Goal: Transaction & Acquisition: Purchase product/service

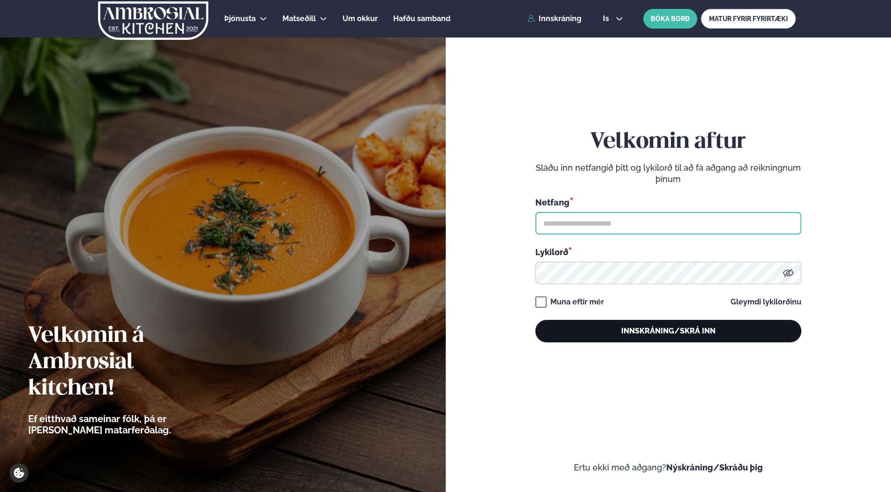
type input "**********"
click at [588, 332] on button "Innskráning/Skrá inn" at bounding box center [668, 331] width 266 height 23
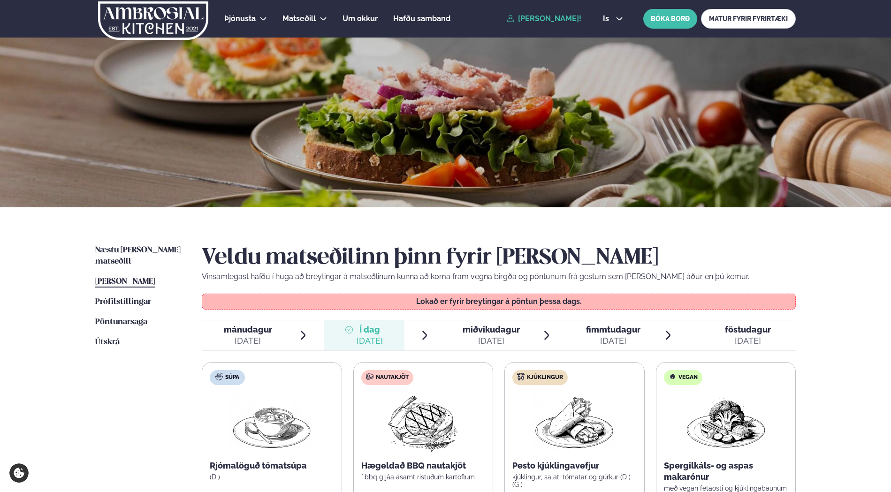
click at [276, 337] on span "mánudagur mán. [DATE]" at bounding box center [242, 336] width 81 height 30
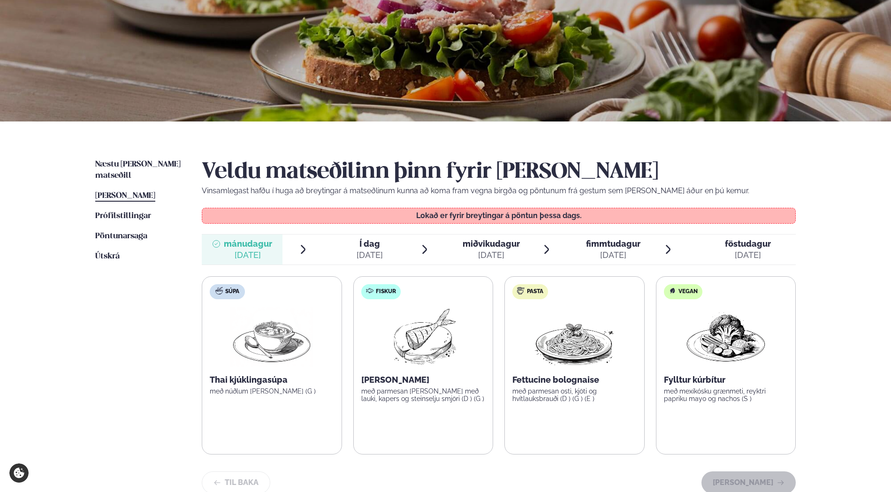
scroll to position [141, 0]
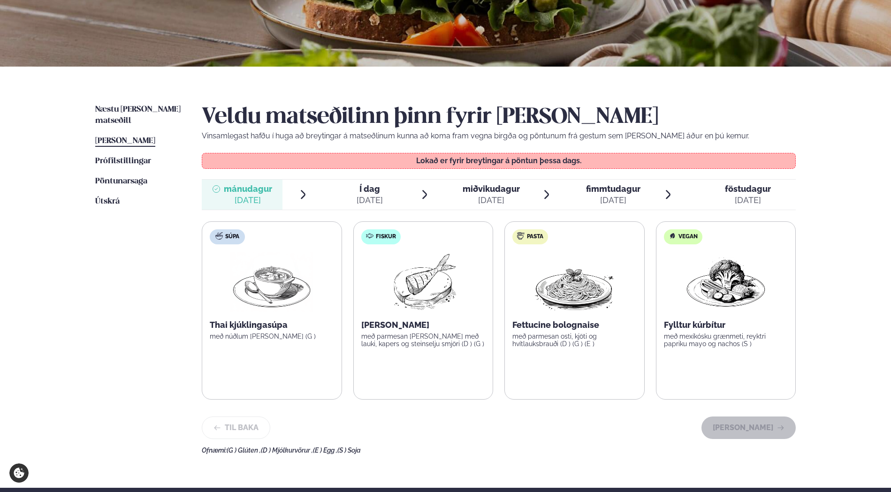
click at [363, 194] on span "Í dag" at bounding box center [370, 188] width 26 height 11
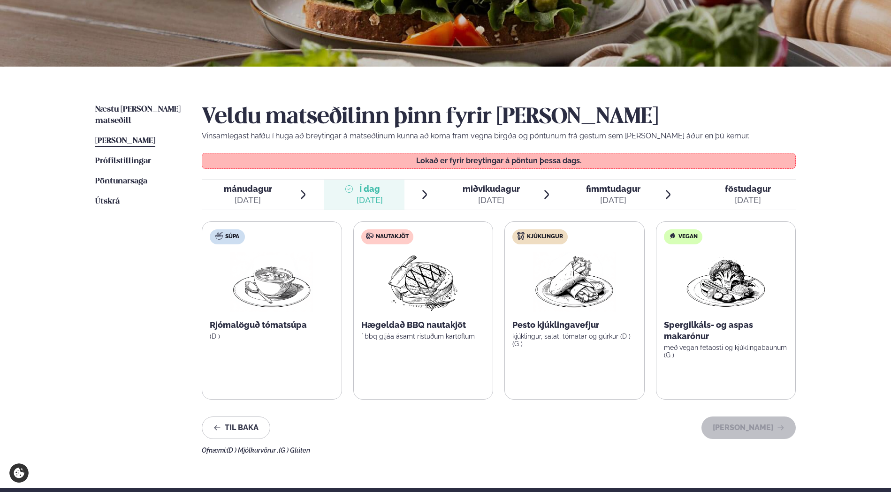
click at [498, 187] on span "miðvikudagur" at bounding box center [491, 189] width 57 height 10
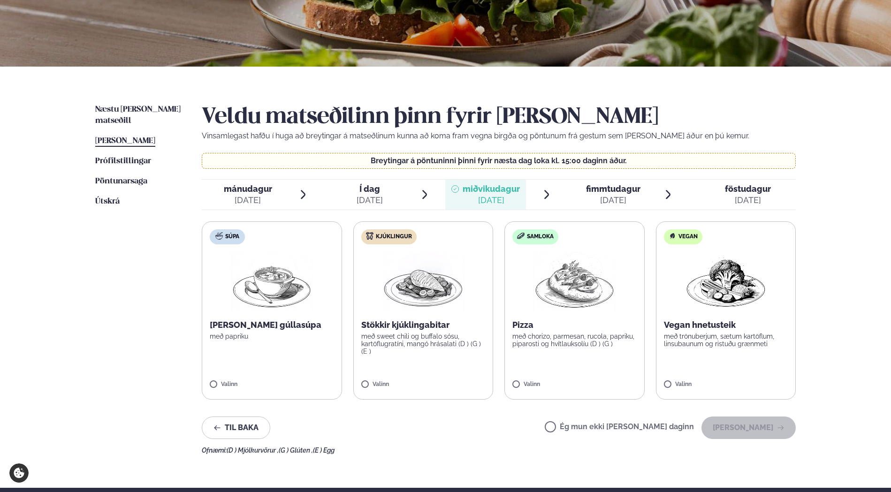
click at [386, 196] on span "Í dag Í d. [DATE]" at bounding box center [364, 195] width 81 height 30
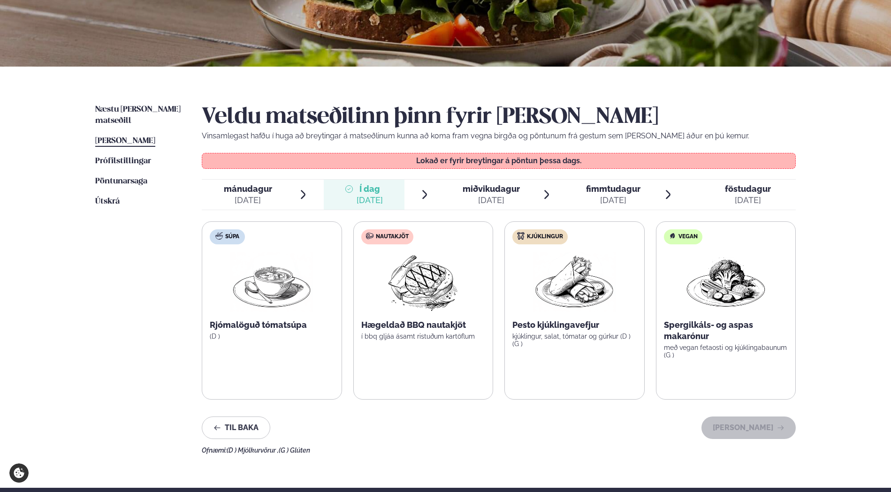
click at [133, 137] on span "[PERSON_NAME]" at bounding box center [125, 141] width 60 height 8
click at [142, 137] on span "[PERSON_NAME]" at bounding box center [125, 141] width 60 height 8
click at [137, 177] on span "Pöntunarsaga" at bounding box center [121, 181] width 52 height 8
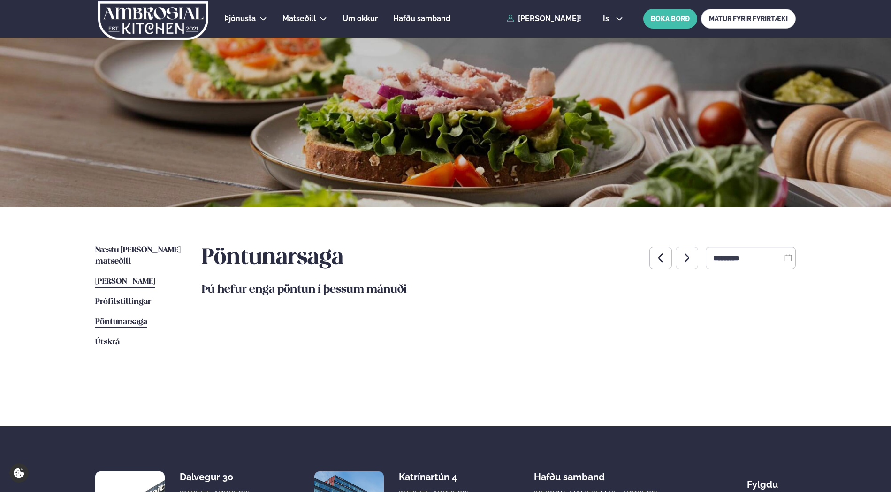
click at [132, 278] on span "[PERSON_NAME]" at bounding box center [125, 282] width 60 height 8
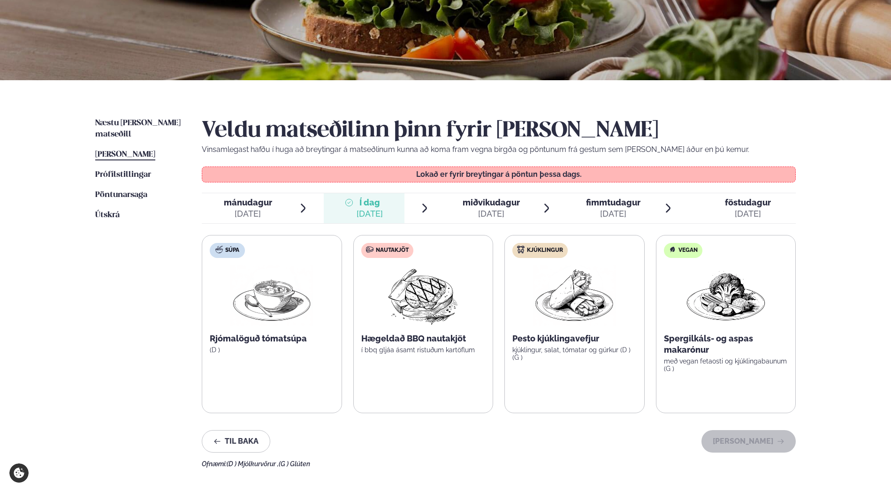
scroll to position [141, 0]
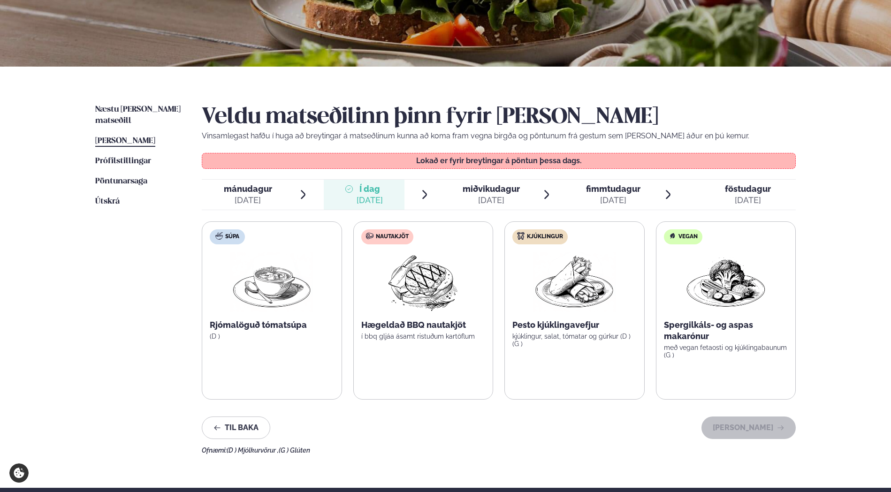
click at [490, 194] on span "miðvikudagur" at bounding box center [491, 189] width 57 height 10
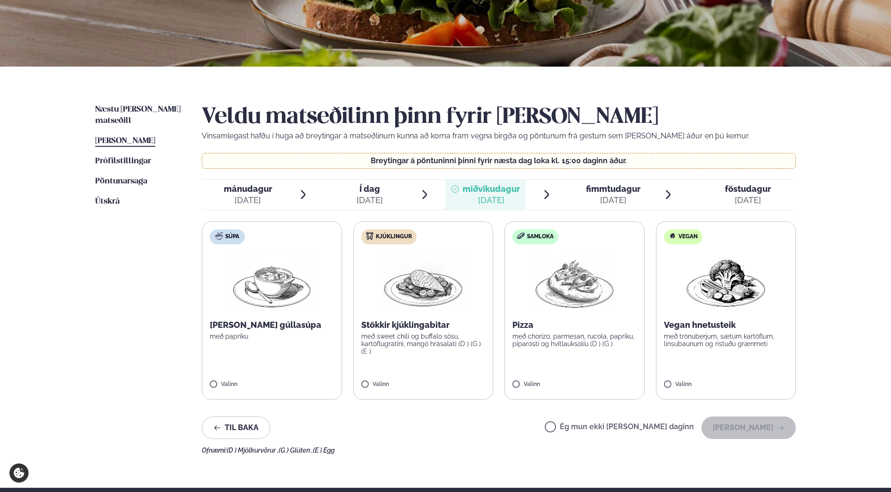
click at [587, 190] on span "fimmtudagur" at bounding box center [613, 189] width 54 height 10
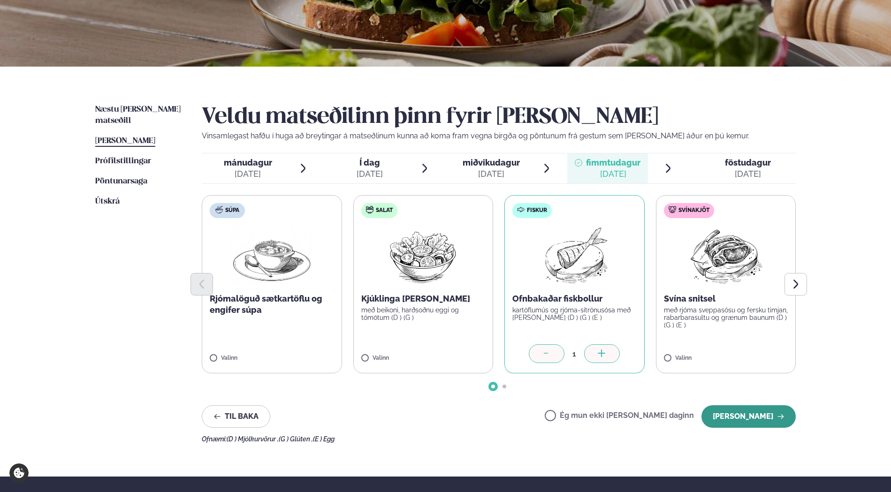
click at [768, 418] on button "[PERSON_NAME]" at bounding box center [749, 416] width 94 height 23
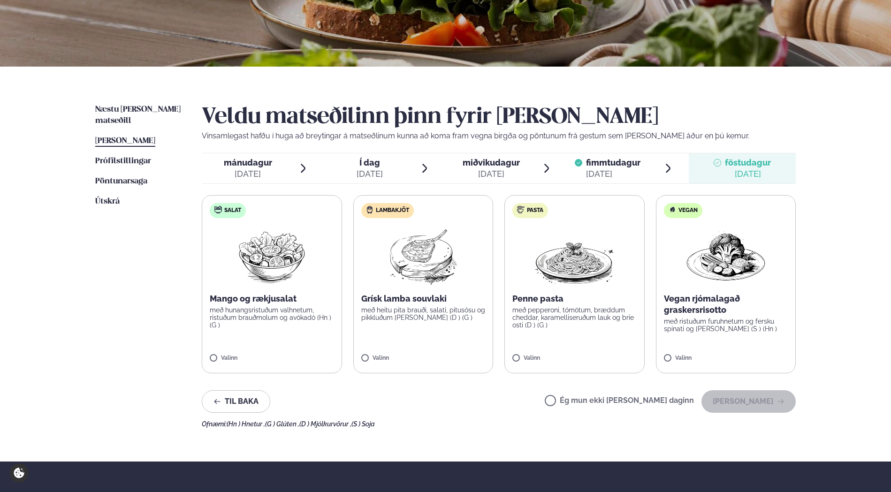
click at [573, 401] on div "Til baka Ég mun ekki [PERSON_NAME] daginn [PERSON_NAME]" at bounding box center [499, 401] width 594 height 23
click at [723, 397] on button "[PERSON_NAME]" at bounding box center [749, 401] width 94 height 23
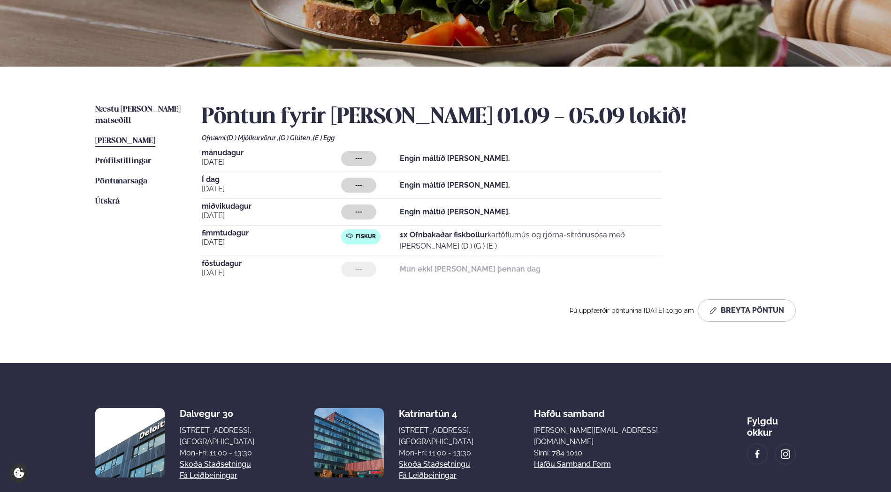
drag, startPoint x: 65, startPoint y: 379, endPoint x: 83, endPoint y: 294, distance: 86.9
click at [65, 379] on footer "Dalvegur 30 Dalvegur 30, [GEOGRAPHIC_DATA], [GEOGRAPHIC_DATA] Mon-Fri: 11:00 - …" at bounding box center [445, 458] width 891 height 190
